Goal: Task Accomplishment & Management: Use online tool/utility

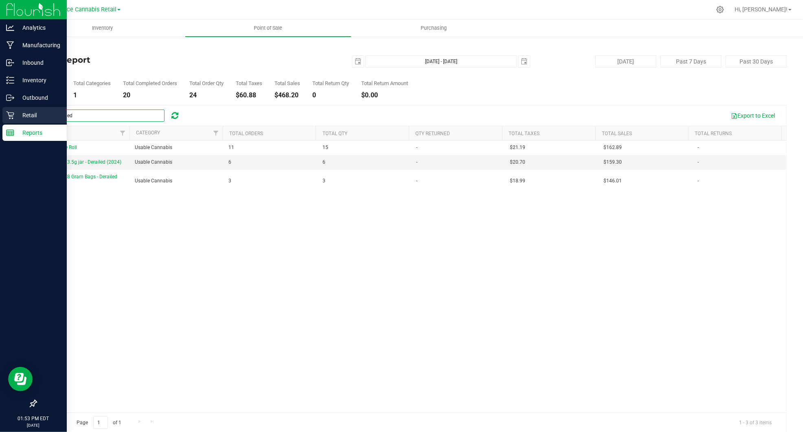
drag, startPoint x: 84, startPoint y: 116, endPoint x: 19, endPoint y: 111, distance: 65.3
click at [19, 111] on div "Analytics Manufacturing Inbound Inventory Outbound Retail Reports 01:53 PM EDT …" at bounding box center [401, 216] width 803 height 432
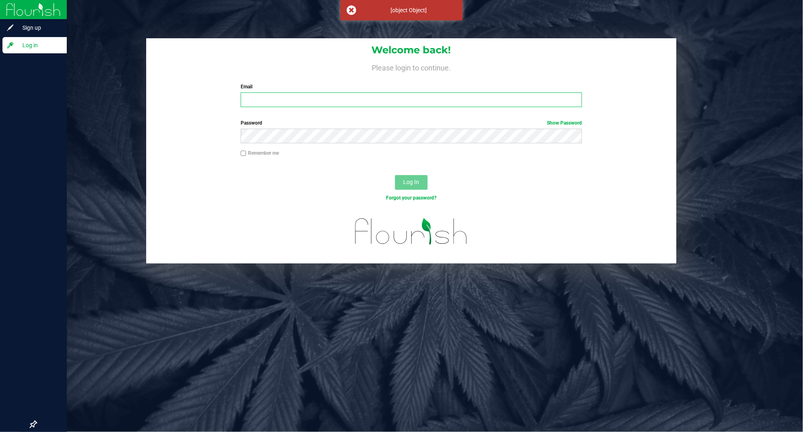
type input "[EMAIL_ADDRESS][DOMAIN_NAME]"
click at [419, 182] on button "Log In" at bounding box center [411, 182] width 33 height 15
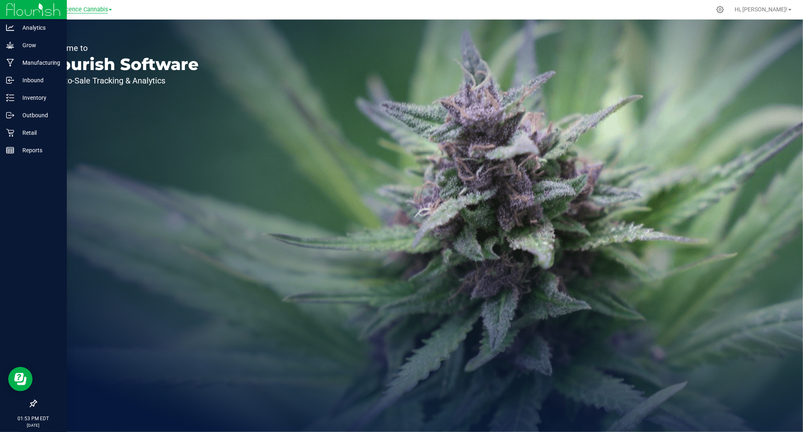
click at [98, 9] on span "Innocence Cannabis" at bounding box center [81, 9] width 54 height 7
click at [91, 39] on link "Innocence Cannabis Retail" at bounding box center [83, 39] width 119 height 11
click at [9, 136] on icon at bounding box center [10, 133] width 8 height 8
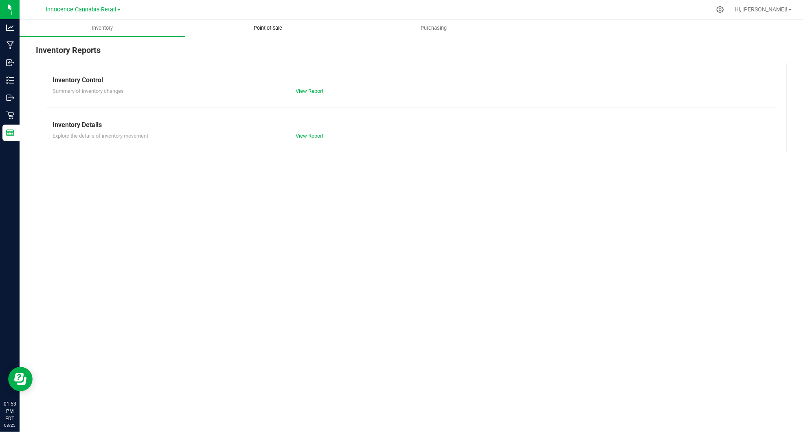
click at [272, 29] on span "Point of Sale" at bounding box center [268, 27] width 50 height 7
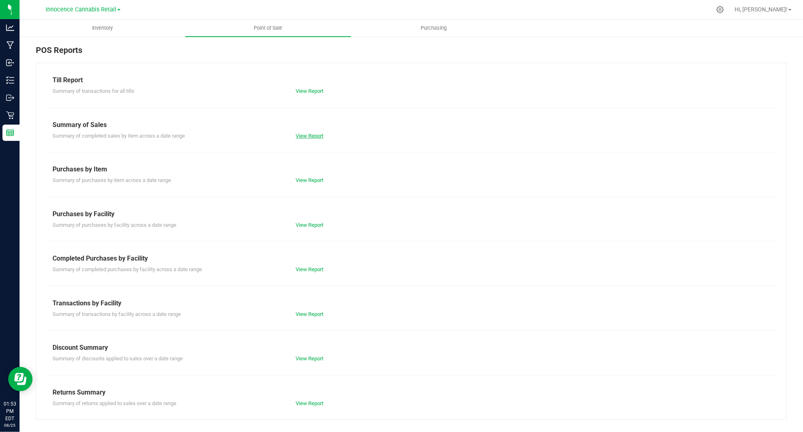
click at [320, 135] on link "View Report" at bounding box center [310, 136] width 28 height 6
